Goal: Book appointment/travel/reservation

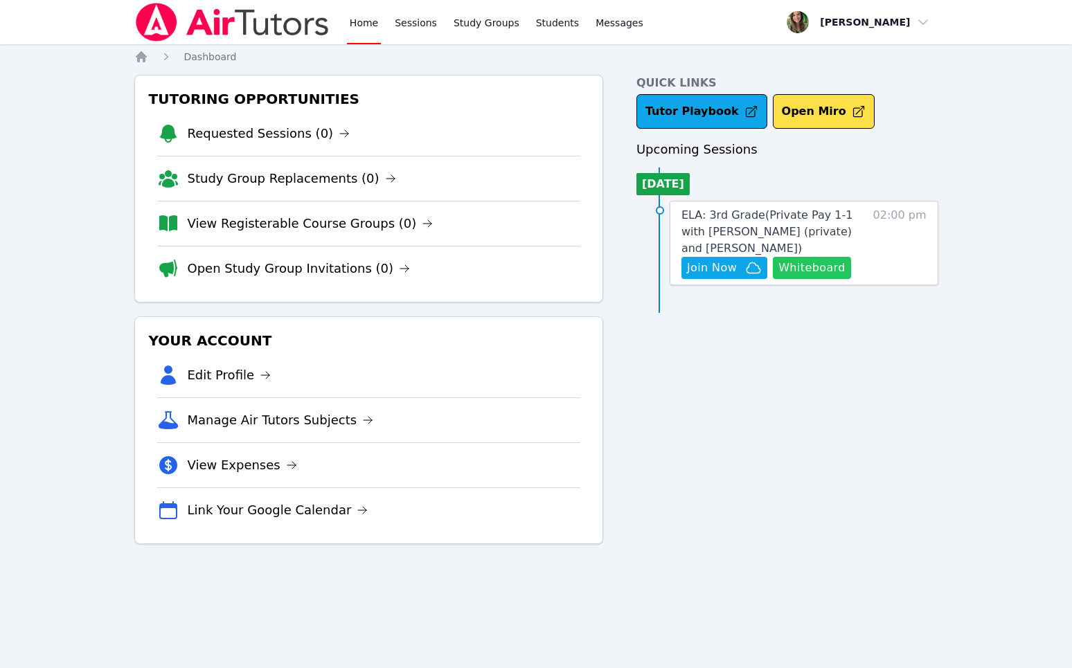
click at [824, 265] on button "Whiteboard" at bounding box center [812, 268] width 78 height 22
click at [837, 268] on button "Whiteboard" at bounding box center [812, 268] width 78 height 22
click span "Join Now"
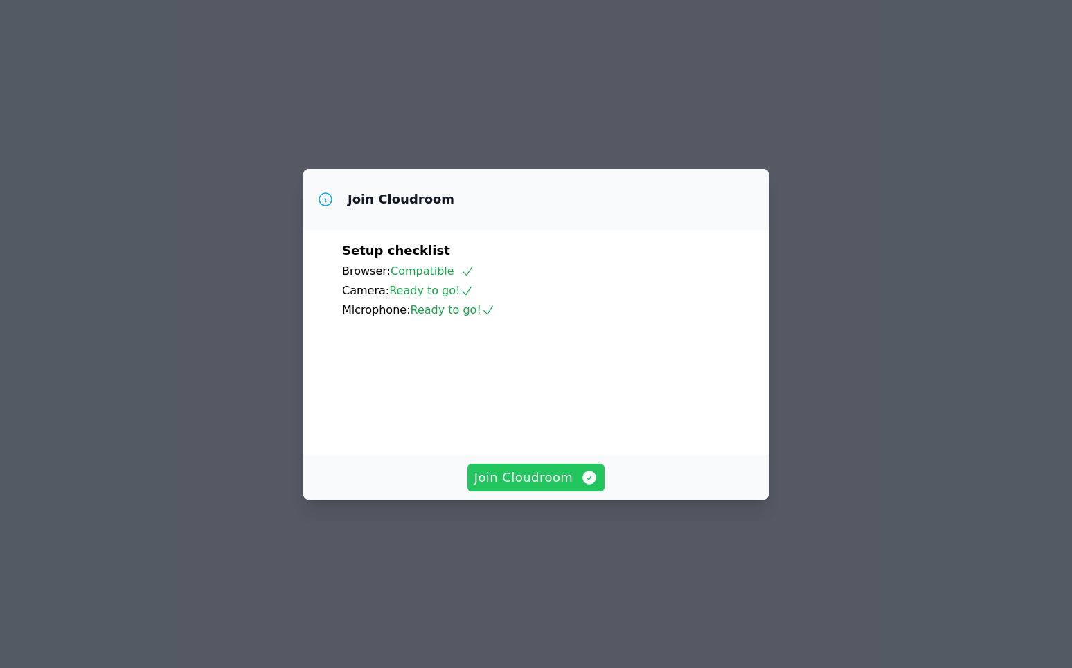
click at [532, 488] on span "Join Cloudroom" at bounding box center [536, 477] width 124 height 19
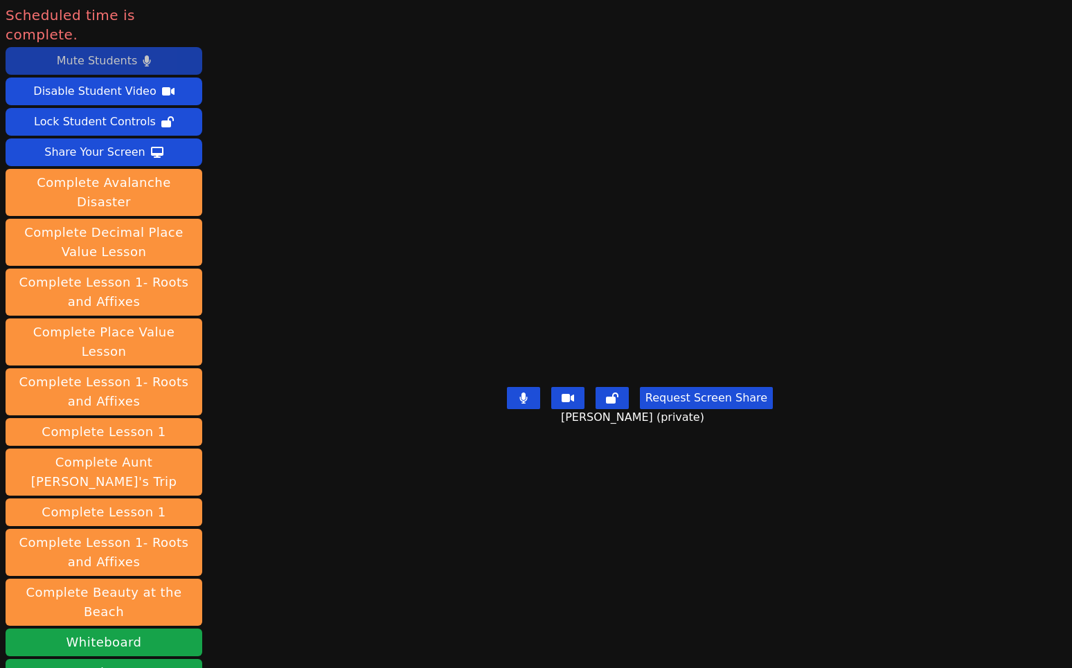
scroll to position [163, 0]
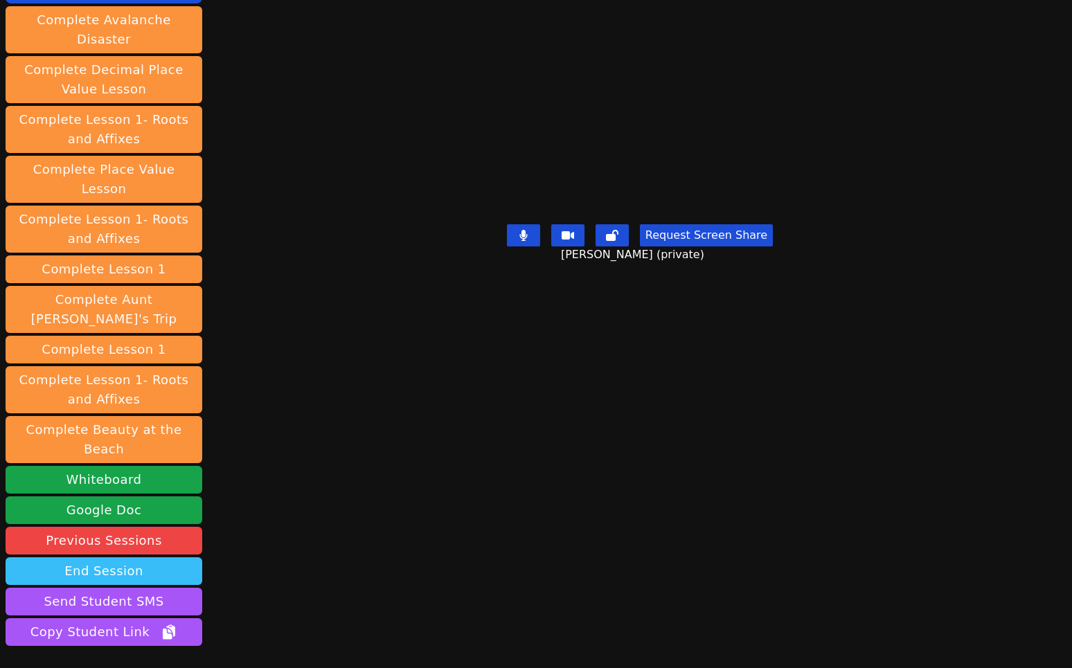
click at [132, 558] on button "End Session" at bounding box center [104, 572] width 197 height 28
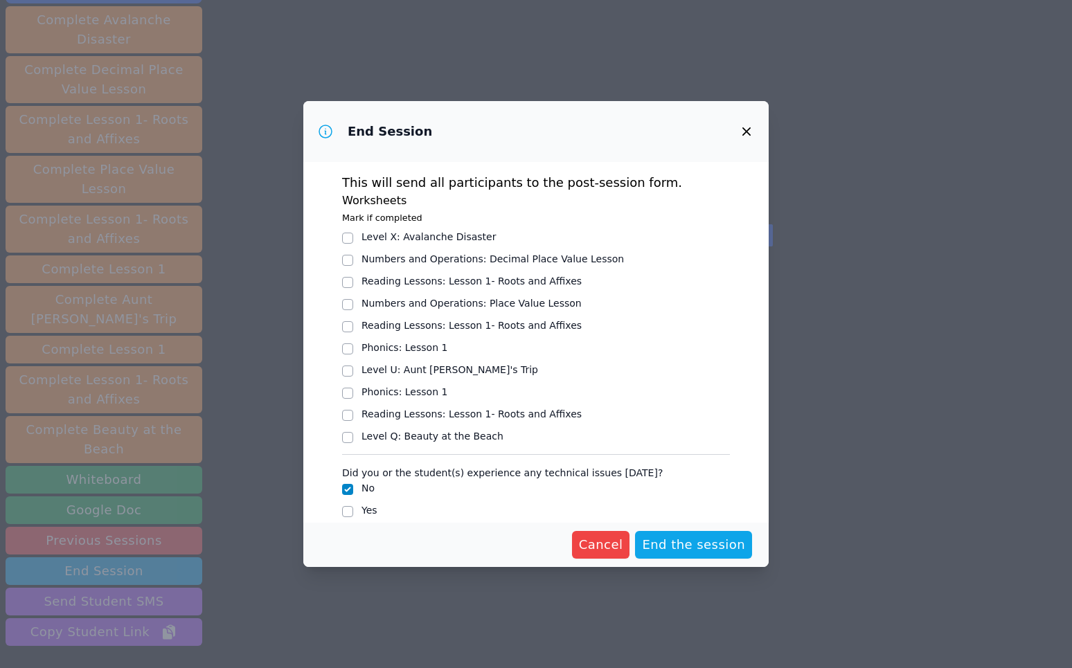
scroll to position [16, 0]
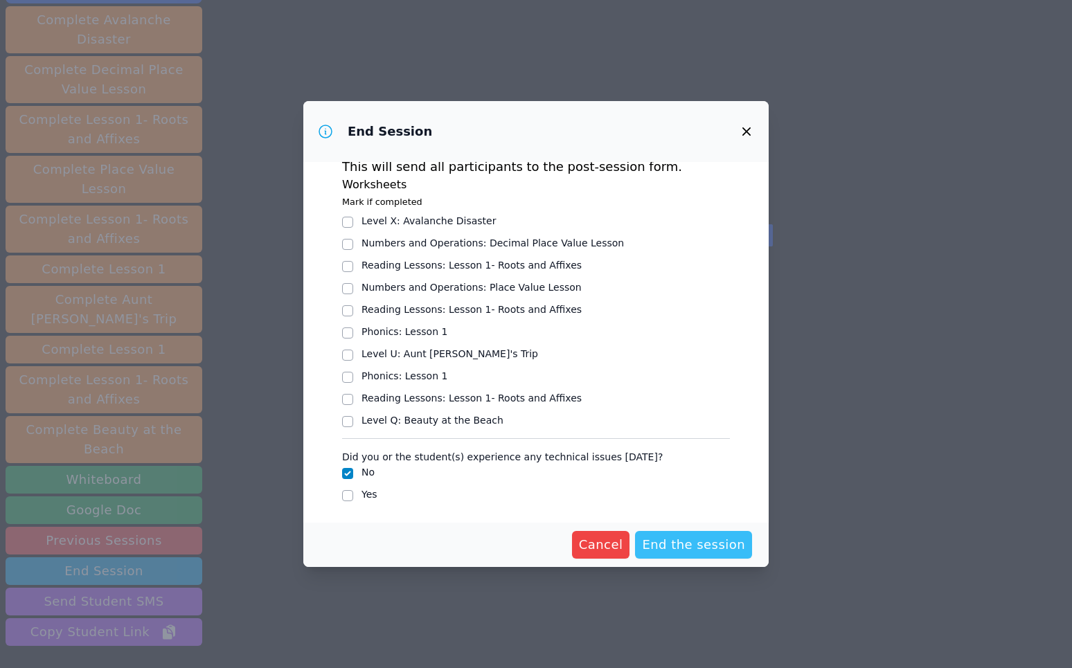
click at [676, 544] on span "End the session" at bounding box center [693, 544] width 103 height 19
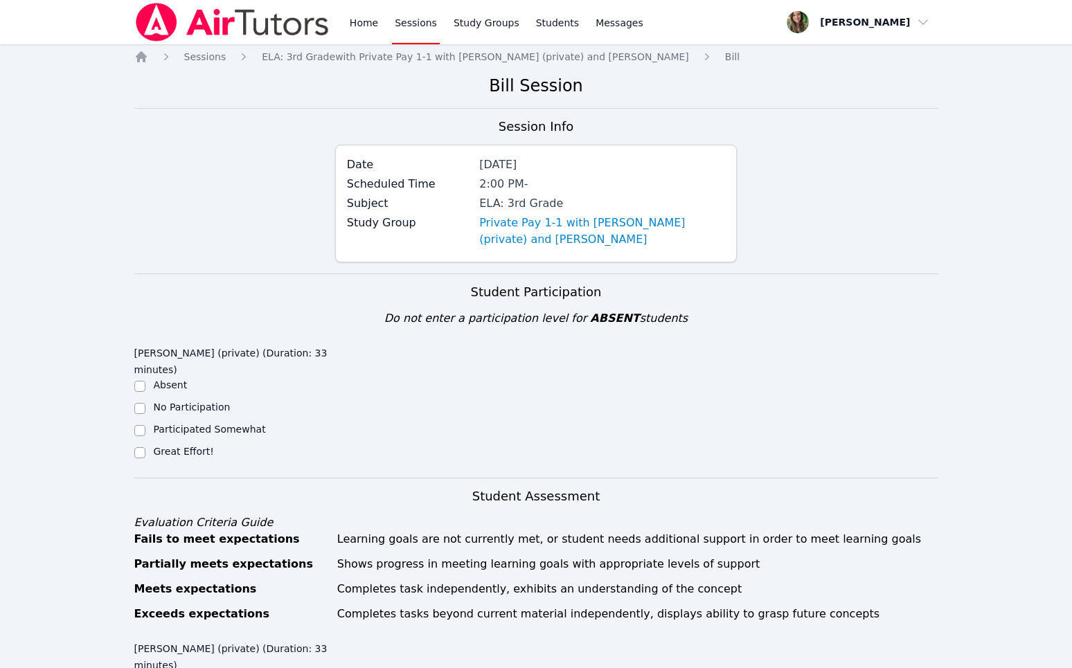
click at [145, 447] on div "Great Effort!" at bounding box center [234, 453] width 201 height 17
click at [139, 452] on input "Great Effort!" at bounding box center [139, 452] width 11 height 11
checkbox input "true"
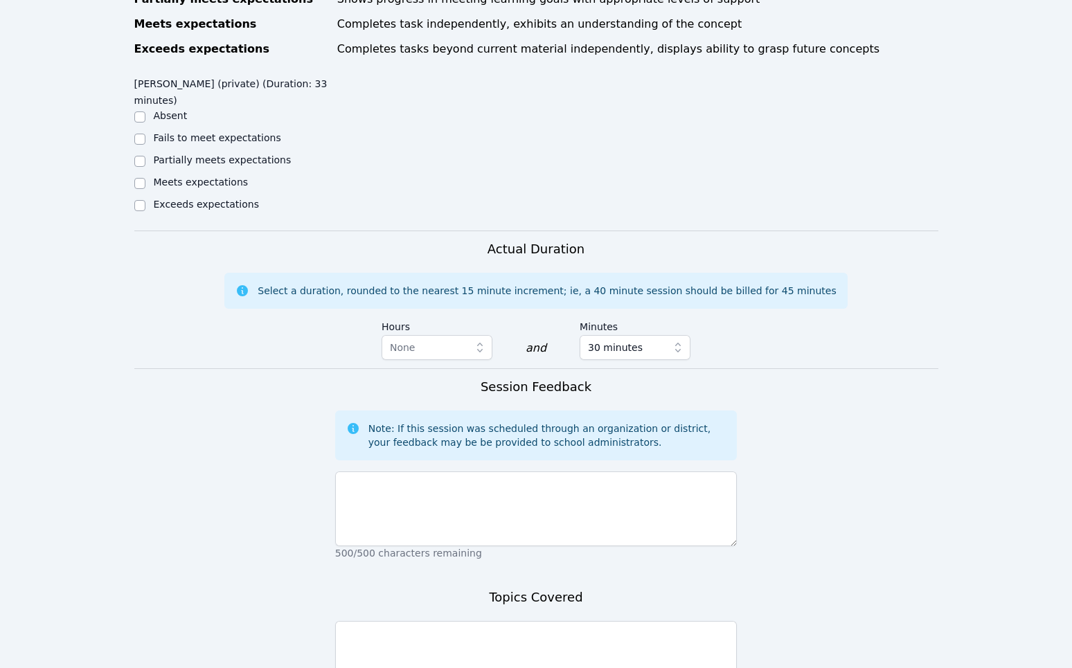
scroll to position [584, 0]
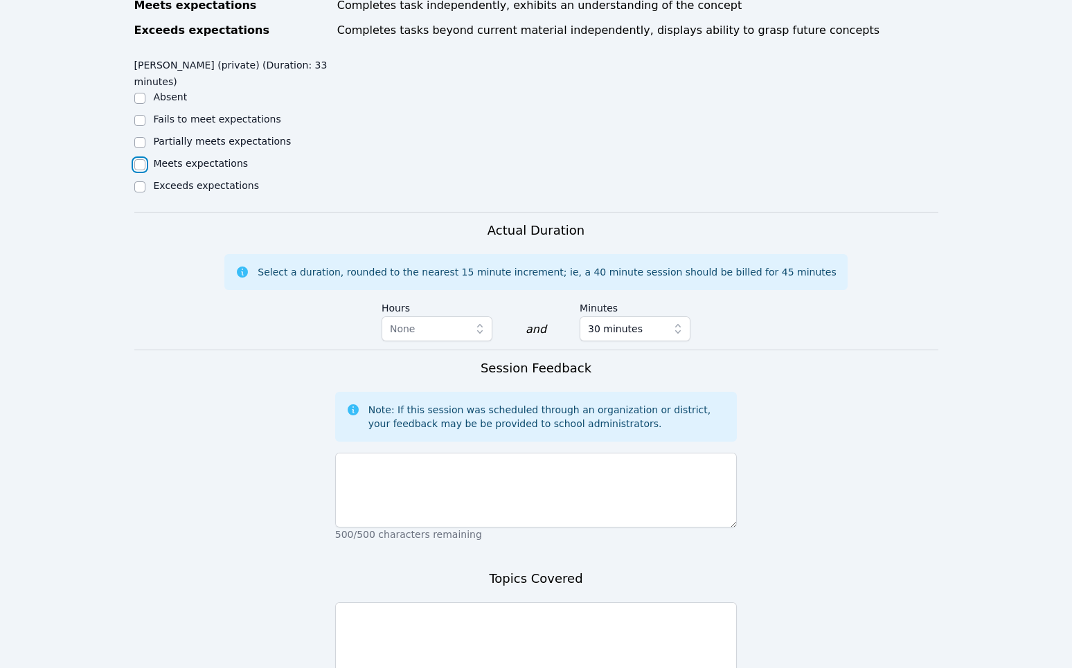
click at [140, 163] on input "Meets expectations" at bounding box center [139, 164] width 11 height 11
checkbox input "true"
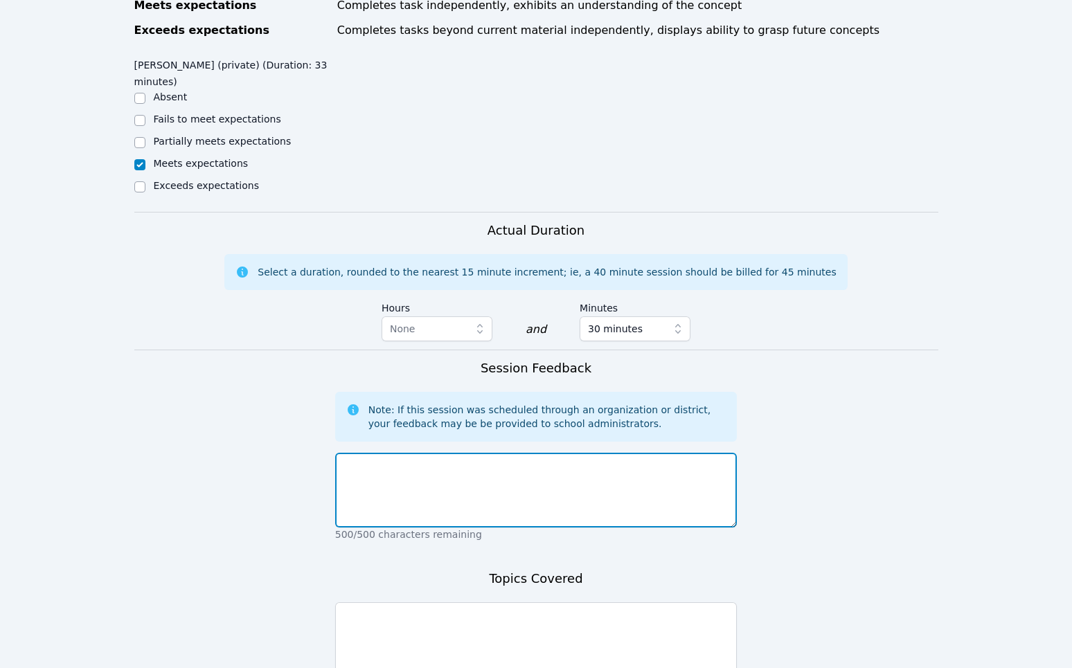
click at [446, 502] on textarea at bounding box center [536, 490] width 402 height 75
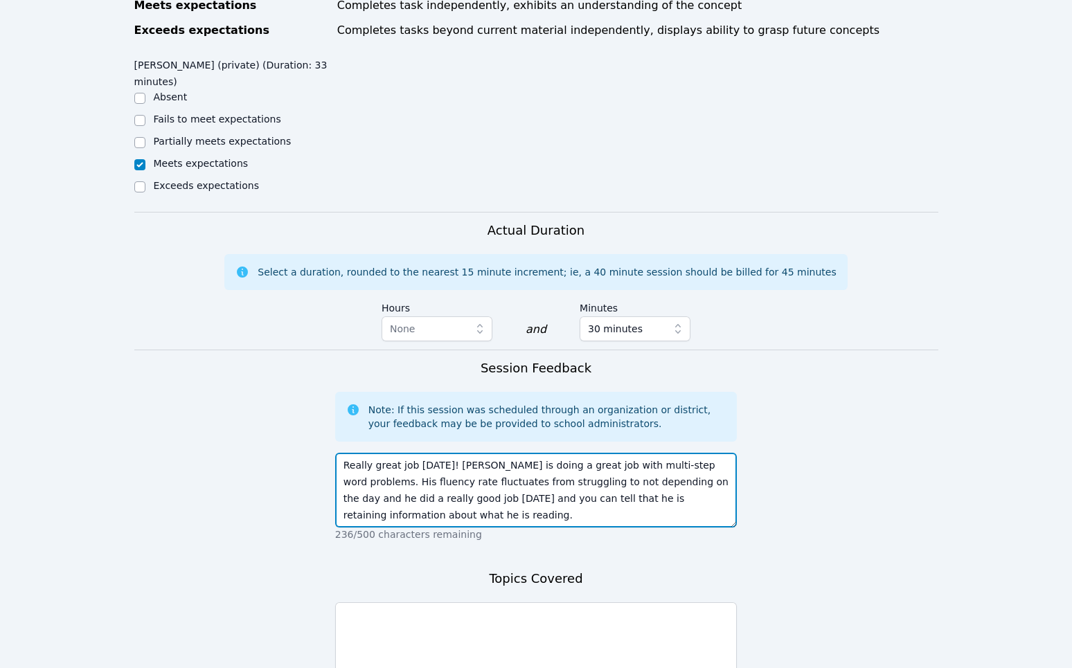
type textarea "Really great job today! Owen is doing a great job with multi-step word problems…"
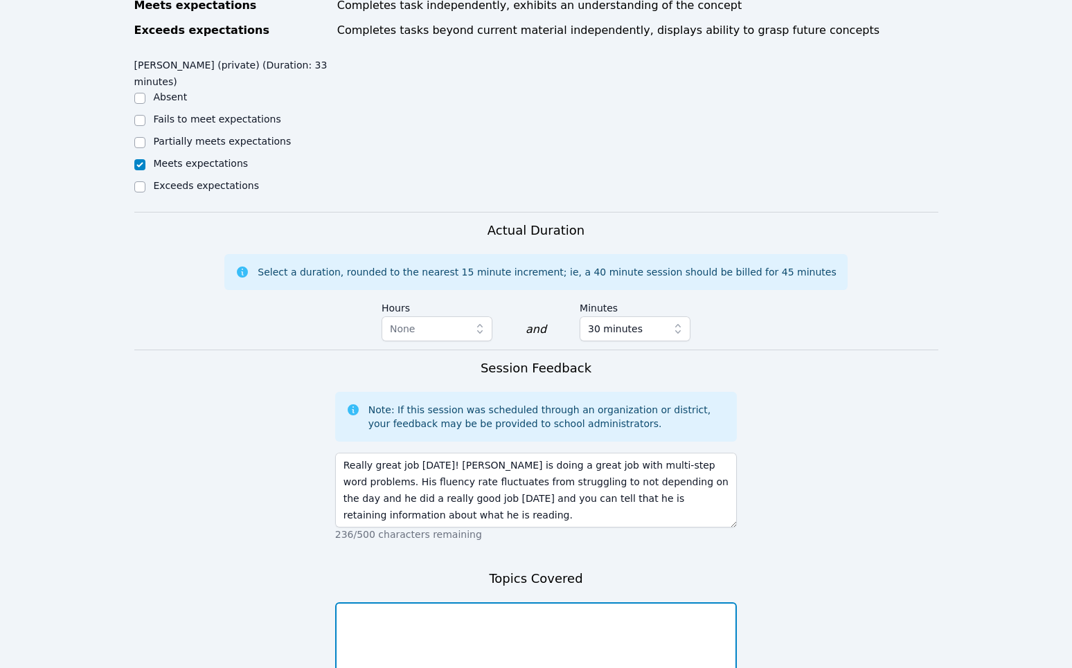
click at [521, 630] on textarea at bounding box center [536, 640] width 402 height 75
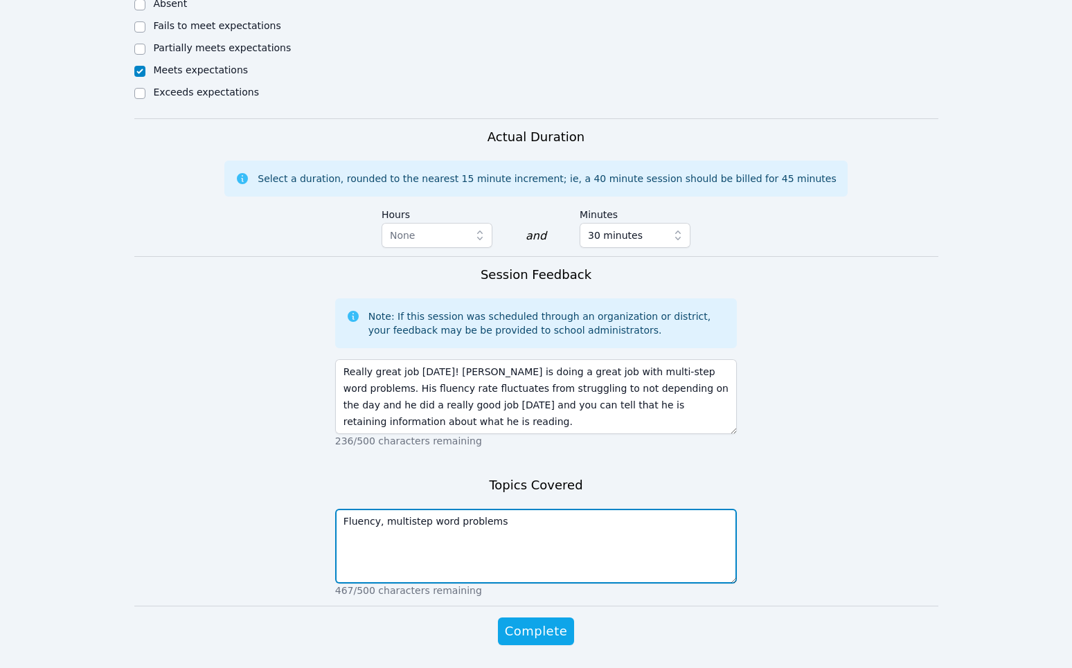
scroll to position [721, 0]
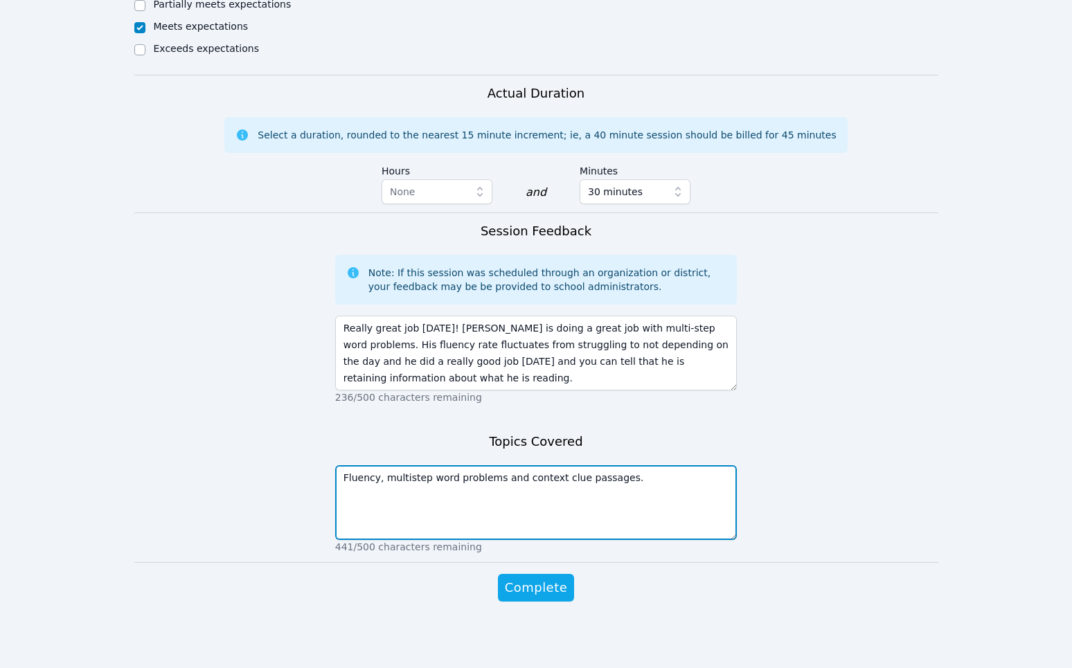
type textarea "Fluency, multistep word problems and context clue passages."
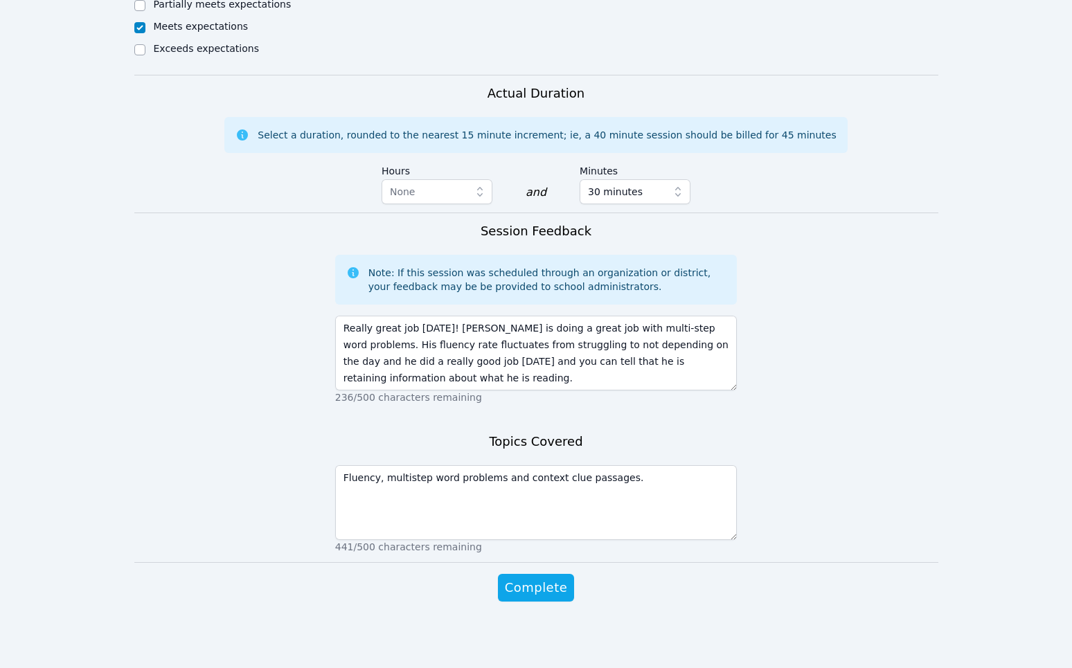
click at [554, 603] on div "Complete" at bounding box center [536, 601] width 402 height 55
click at [551, 596] on span "Complete" at bounding box center [536, 587] width 62 height 19
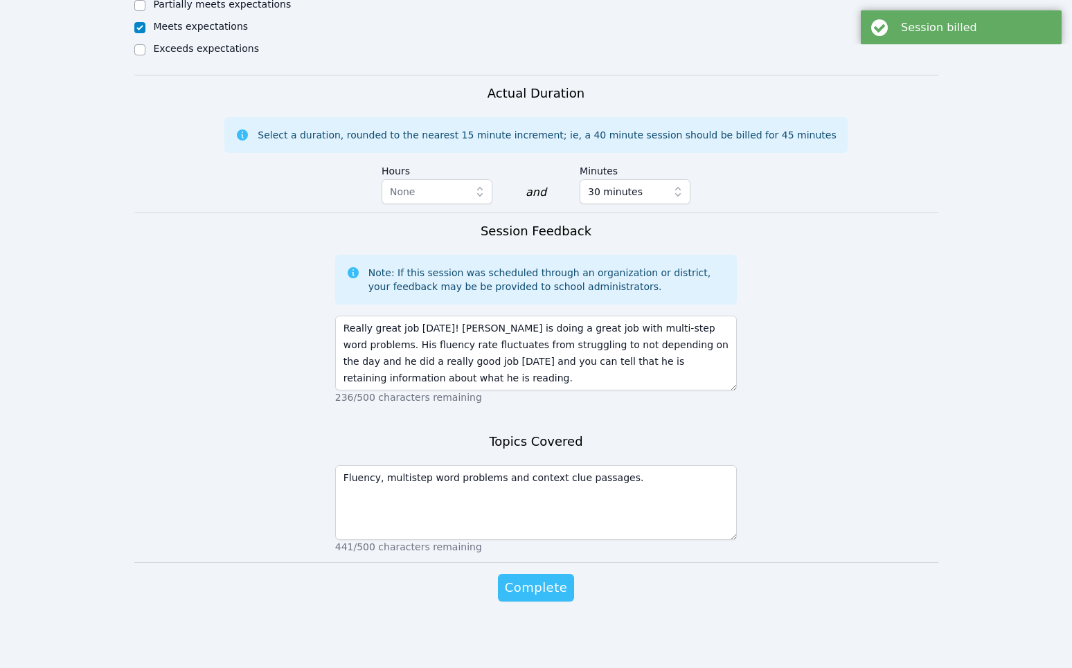
scroll to position [0, 0]
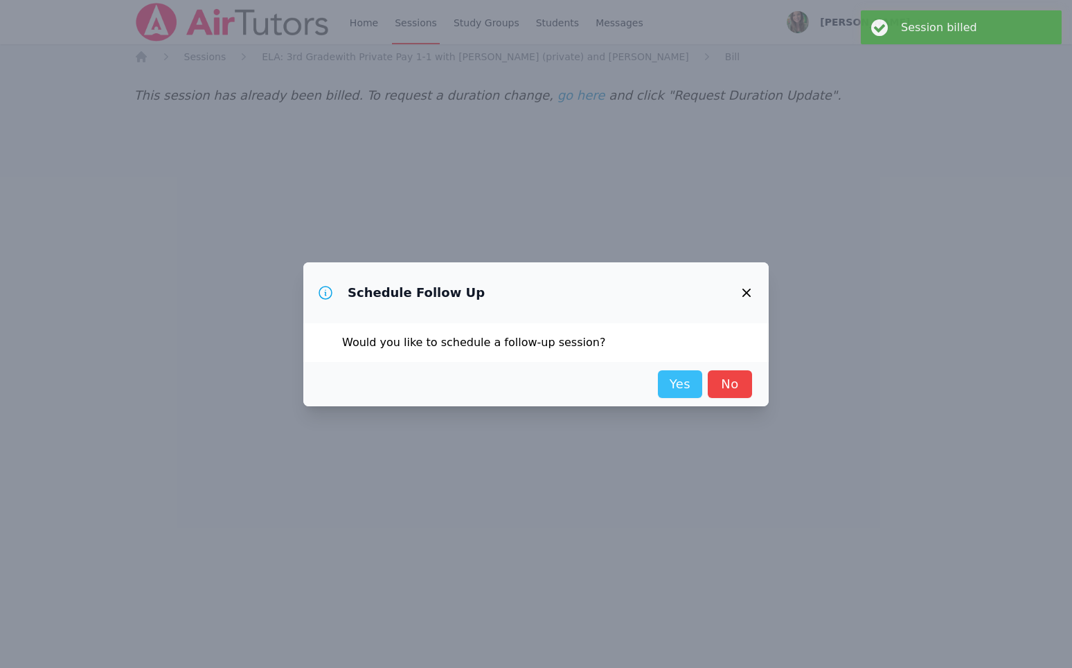
click at [671, 378] on link "Yes" at bounding box center [680, 385] width 44 height 28
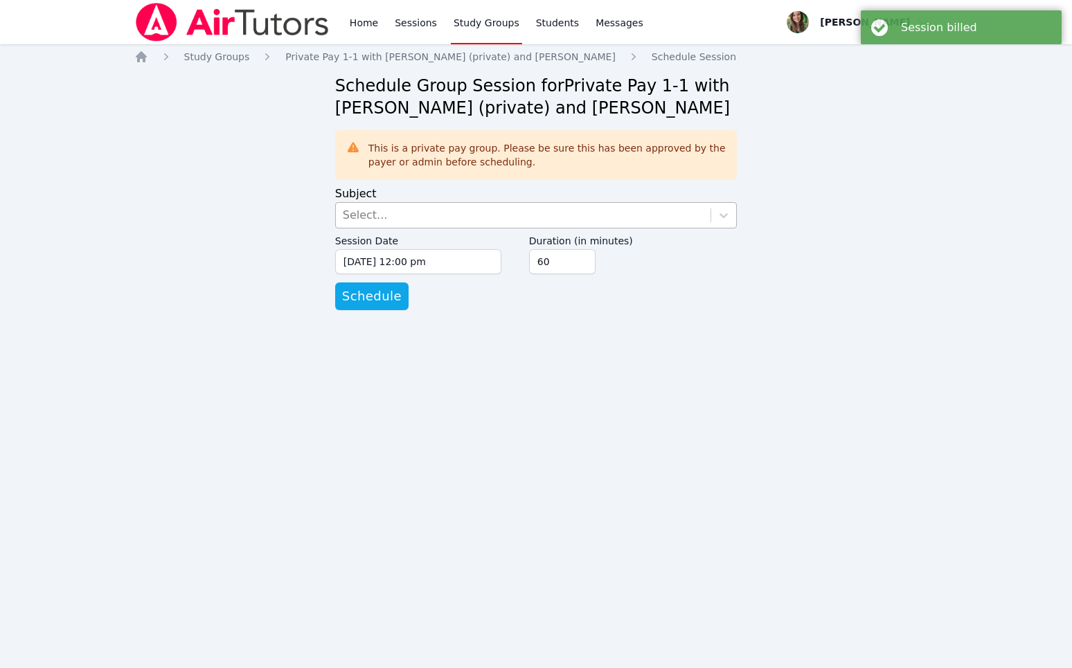
click at [414, 204] on div "Select..." at bounding box center [523, 215] width 375 height 25
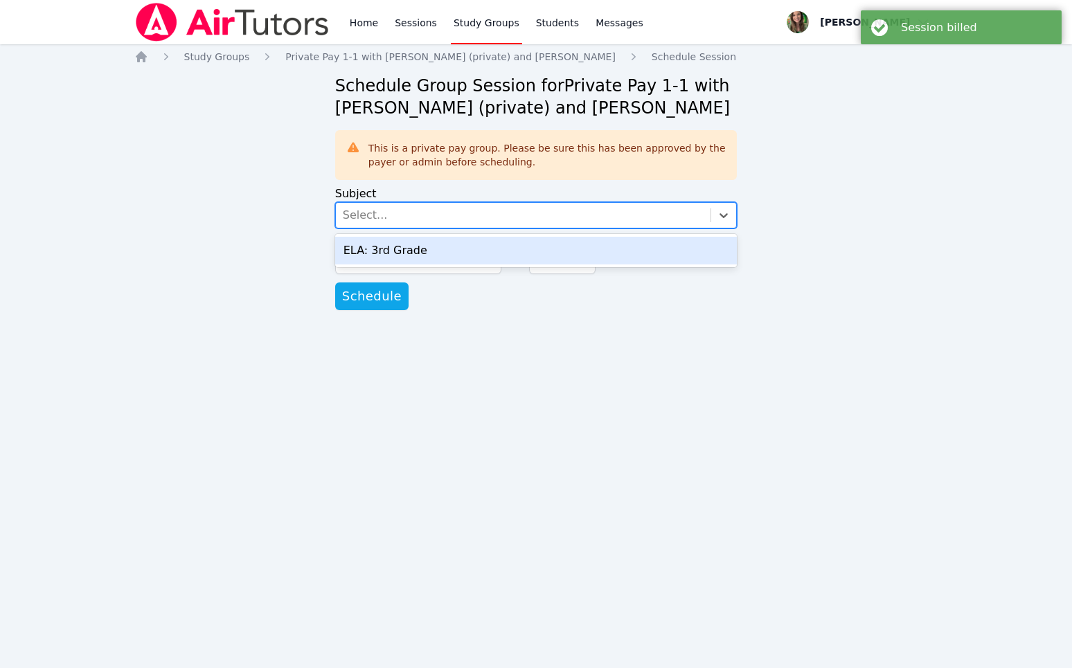
click at [427, 241] on div "ELA: 3rd Grade" at bounding box center [536, 251] width 402 height 28
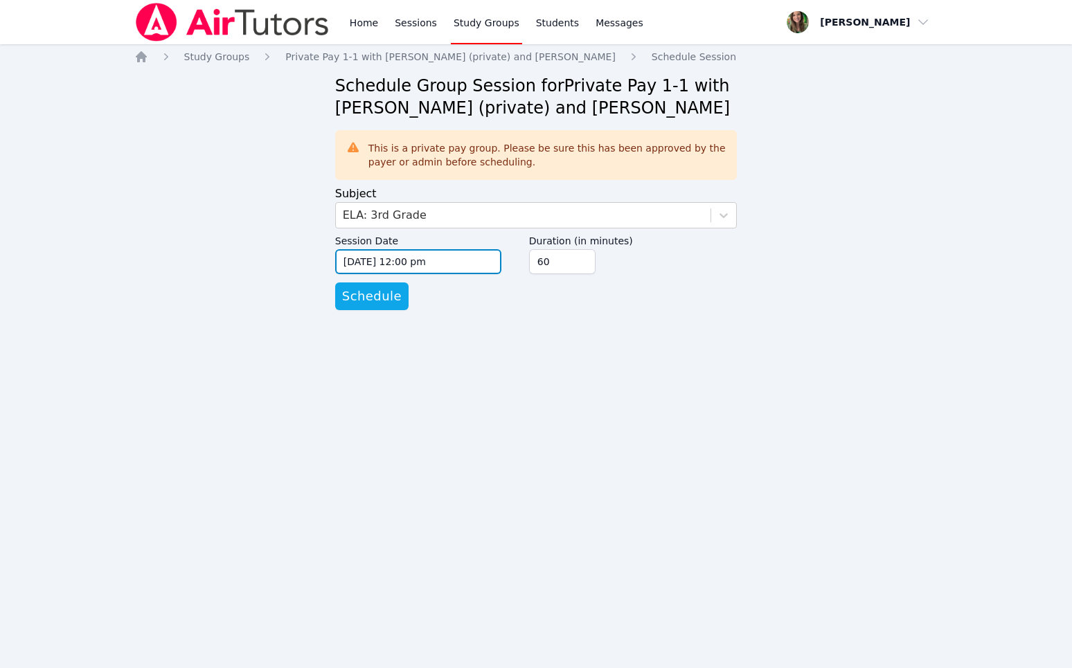
click at [366, 260] on input "08/24/2025 12:00 pm" at bounding box center [418, 261] width 166 height 25
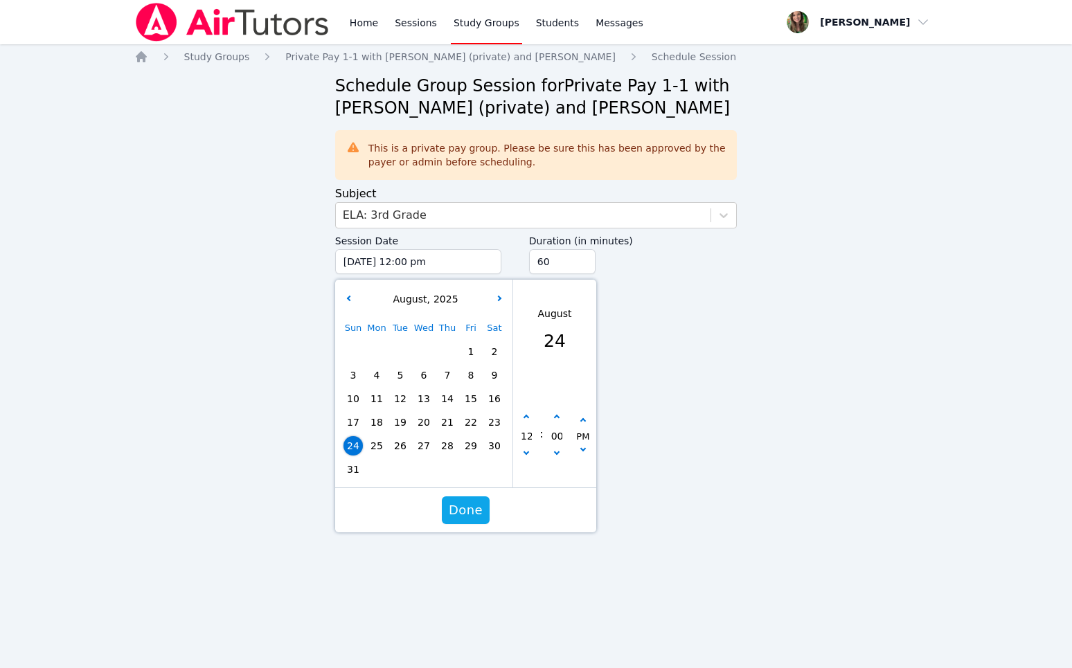
click at [396, 444] on span "26" at bounding box center [400, 445] width 19 height 19
click at [515, 425] on div "12" at bounding box center [526, 436] width 26 height 51
click at [522, 418] on button "button" at bounding box center [527, 418] width 14 height 14
type input "08/26/2025 01:00 pm"
type input "01"
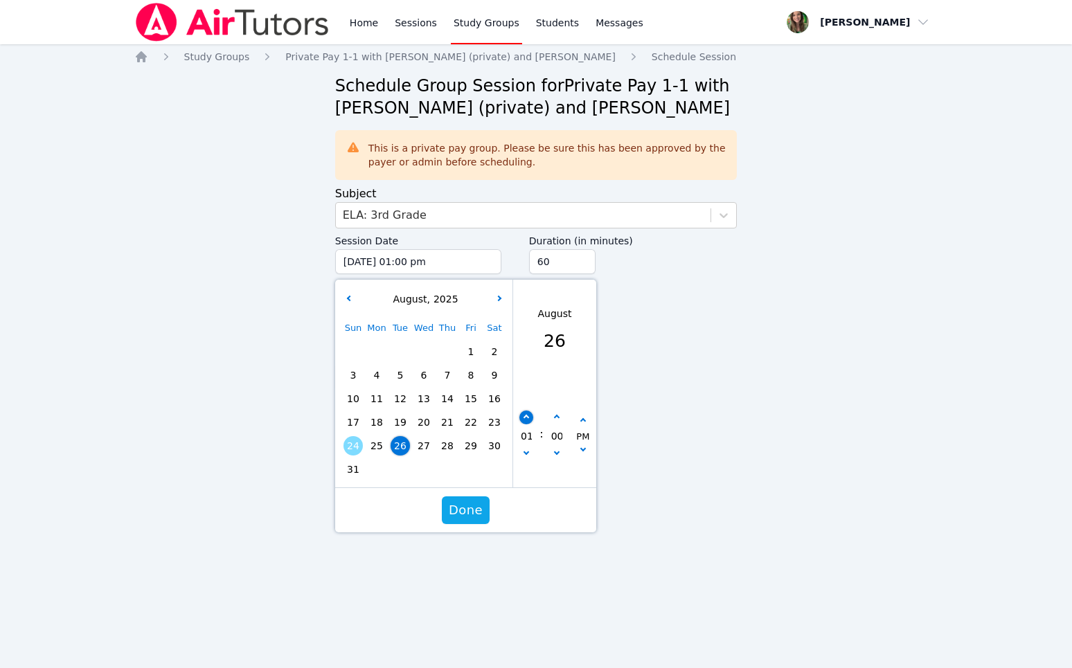
click at [522, 418] on button "button" at bounding box center [527, 418] width 14 height 14
type input "08/26/2025 02:00 pm"
type input "02"
click at [522, 418] on button "button" at bounding box center [527, 418] width 14 height 14
type input "08/26/2025 03:00 pm"
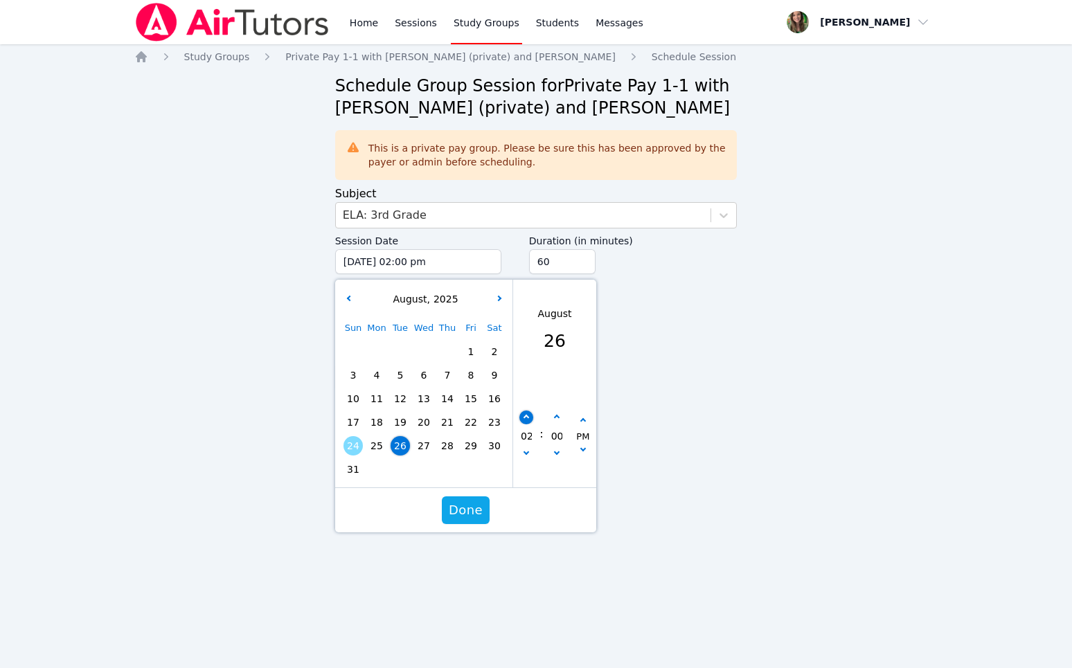
type input "03"
click at [522, 418] on button "button" at bounding box center [527, 418] width 14 height 14
type input "08/26/2025 04:00 pm"
type input "04"
click at [559, 417] on icon "button" at bounding box center [556, 418] width 6 height 6
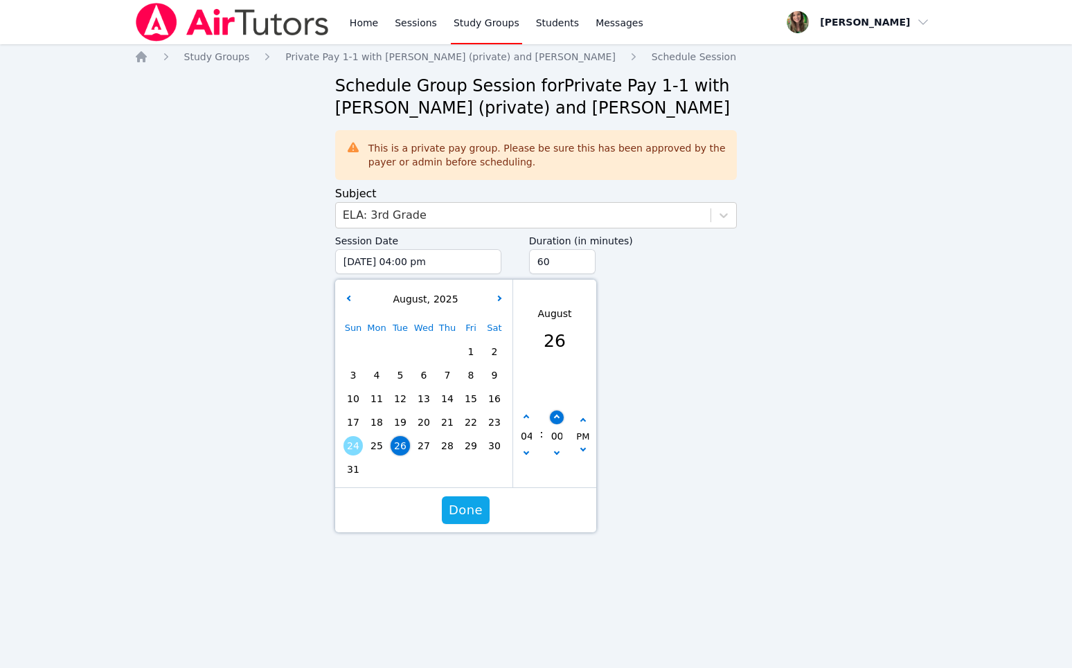
type input "08/26/2025 04:05 pm"
type input "05"
click at [559, 417] on icon "button" at bounding box center [556, 418] width 6 height 6
type input "08/26/2025 04:10 pm"
type input "10"
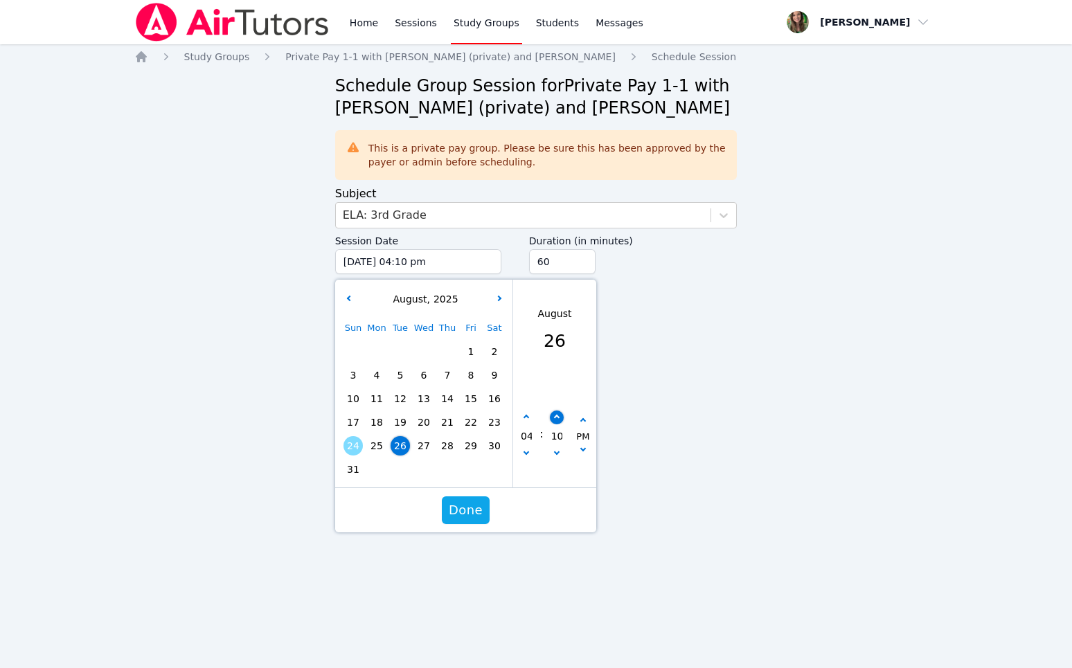
click at [559, 417] on icon "button" at bounding box center [556, 418] width 6 height 6
type input "08/26/2025 04:15 pm"
type input "15"
click at [562, 453] on button "button" at bounding box center [556, 455] width 14 height 14
type input "08/26/2025 04:10 pm"
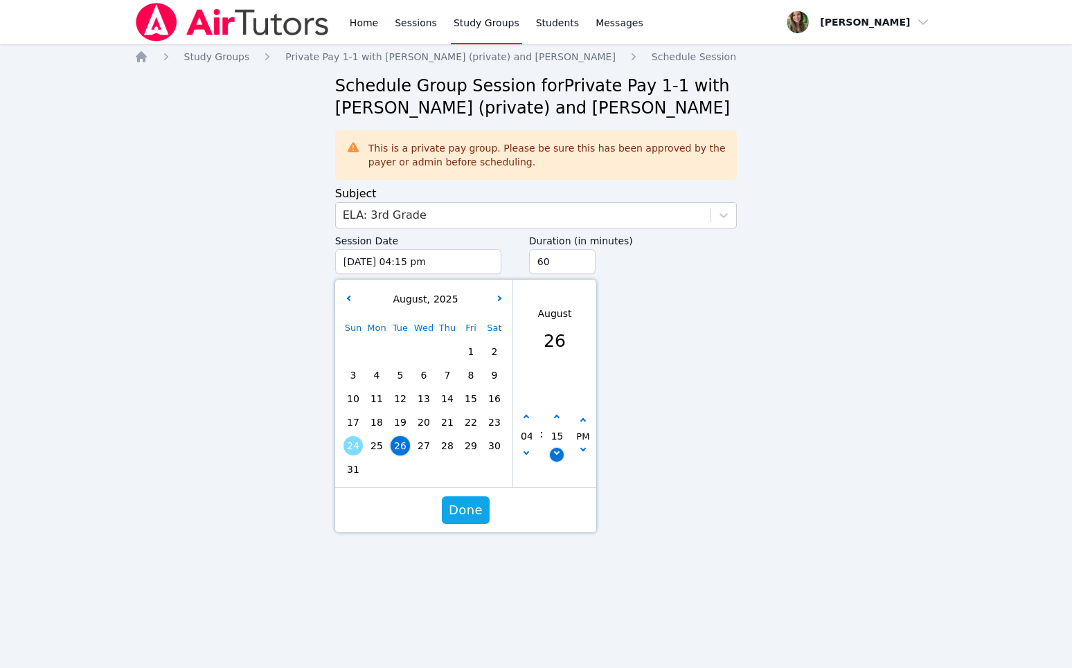
type input "10"
click at [562, 453] on button "button" at bounding box center [556, 455] width 14 height 14
type input "08/26/2025 04:05 pm"
type input "05"
click at [470, 508] on span "Done" at bounding box center [466, 510] width 34 height 19
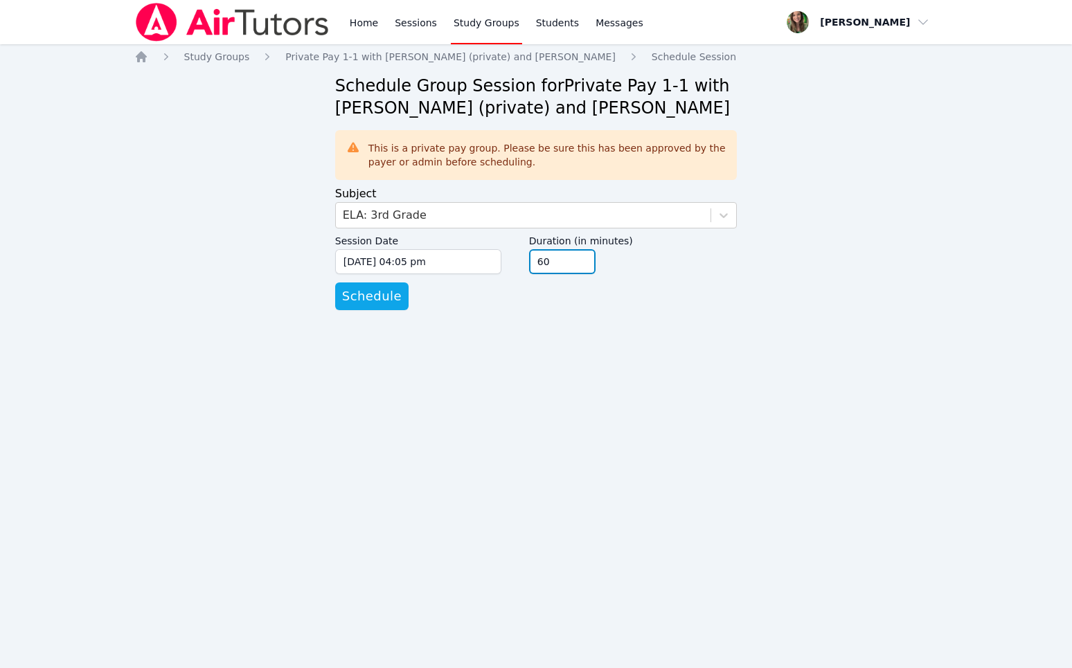
click at [564, 256] on input "60" at bounding box center [562, 261] width 66 height 25
click at [583, 264] on input "45" at bounding box center [562, 261] width 66 height 25
type input "30"
click at [583, 264] on input "30" at bounding box center [562, 261] width 66 height 25
click at [391, 302] on span "Schedule" at bounding box center [372, 296] width 60 height 19
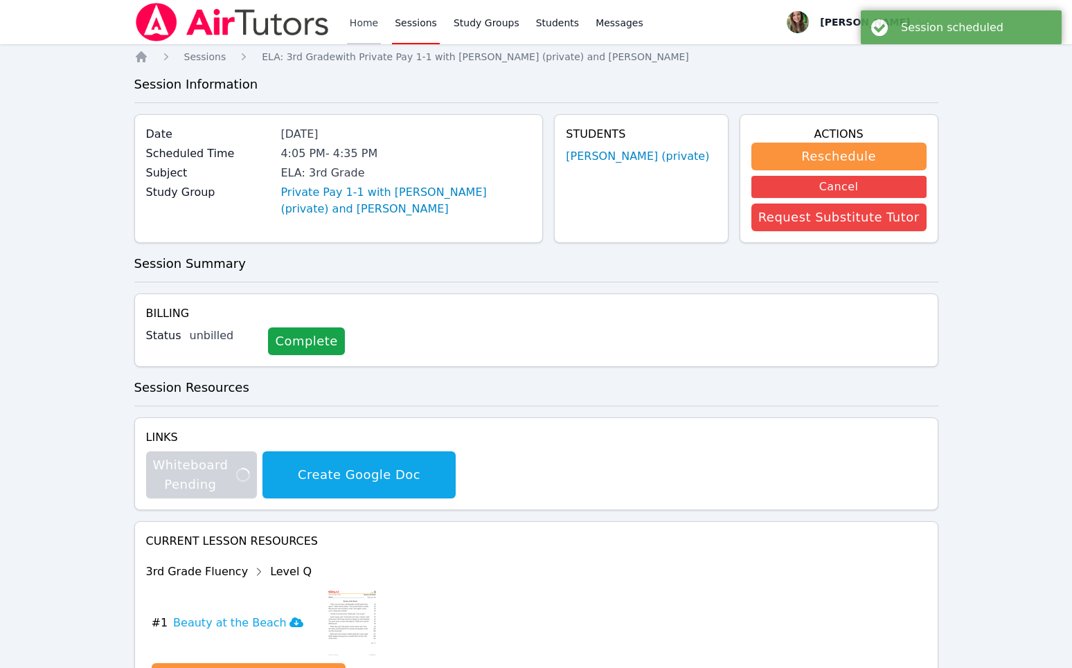
click at [364, 10] on link "Home" at bounding box center [364, 22] width 34 height 44
